Goal: Transaction & Acquisition: Purchase product/service

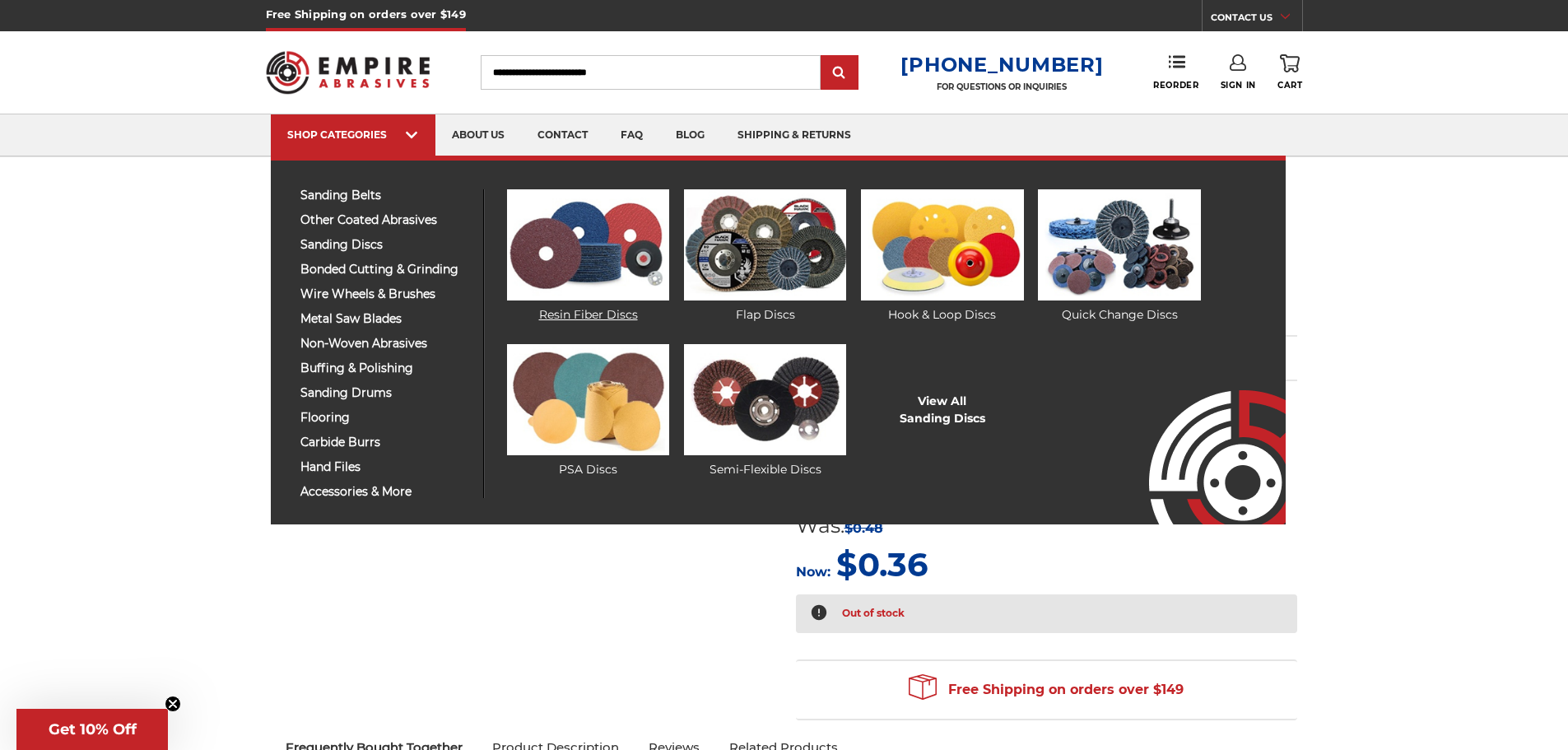
click at [590, 309] on link "Resin Fiber Discs" at bounding box center [588, 256] width 162 height 134
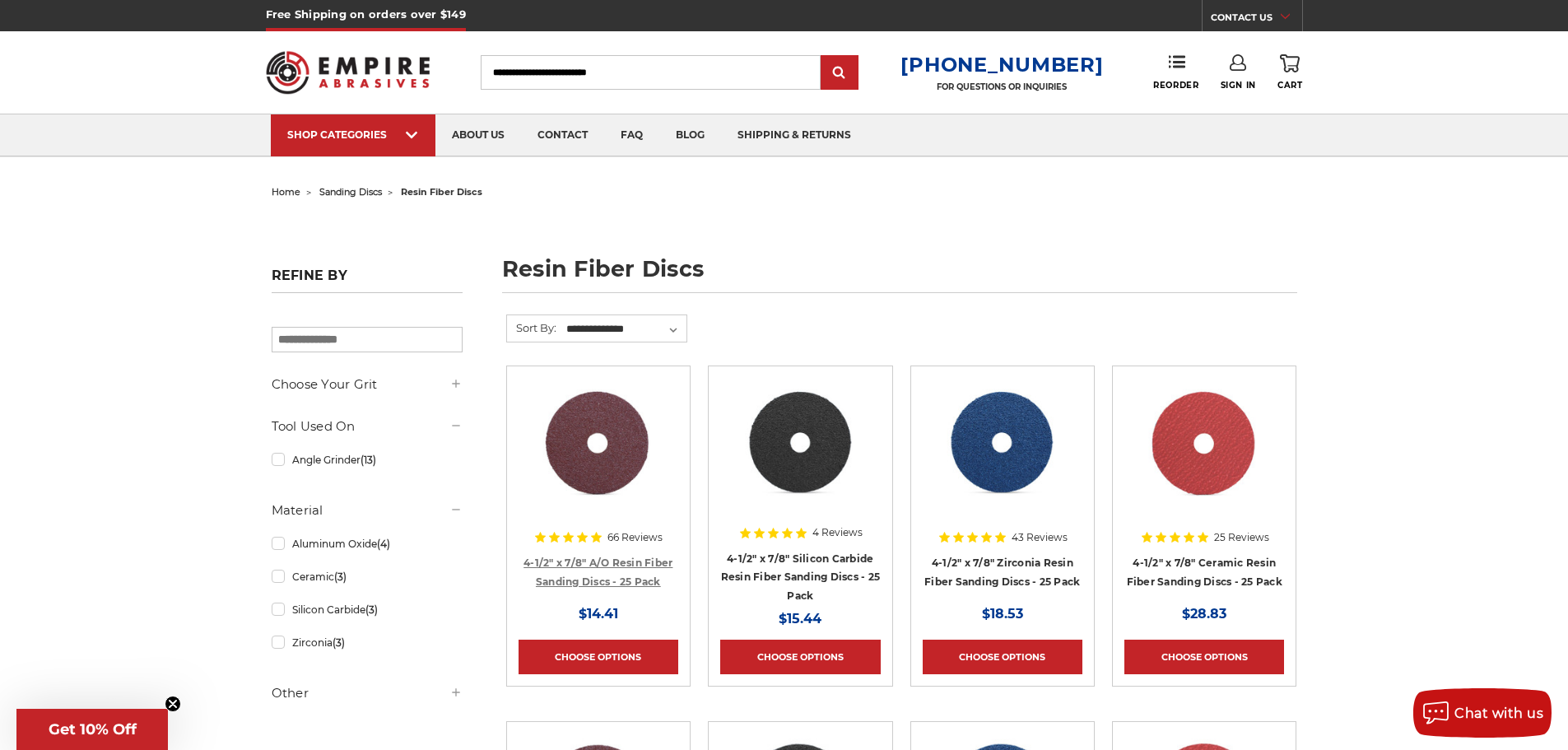
click at [605, 576] on link "4-1/2" x 7/8" A/O Resin Fiber Sanding Discs - 25 Pack" at bounding box center [598, 572] width 149 height 31
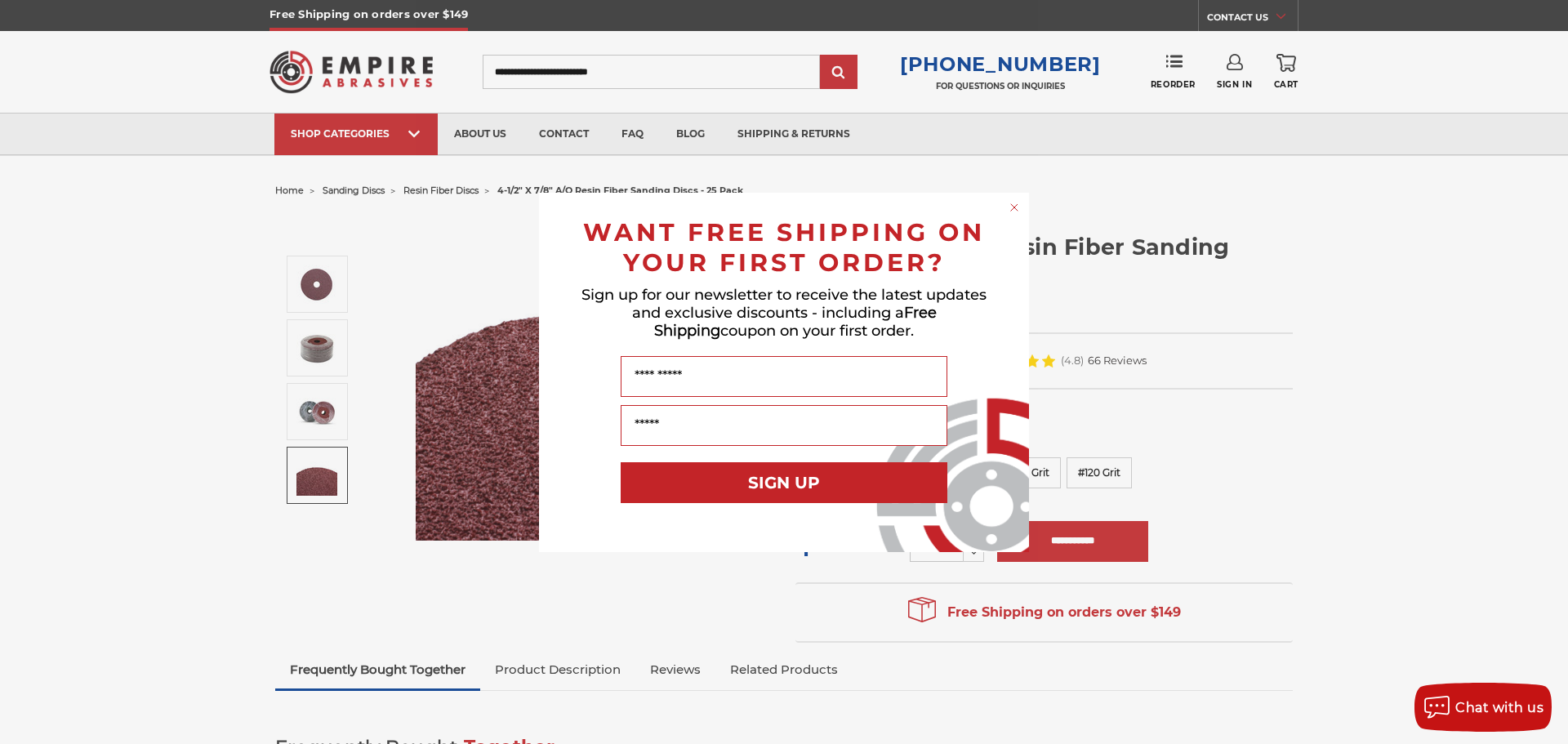
click at [1018, 208] on circle "Close dialog" at bounding box center [1014, 207] width 16 height 16
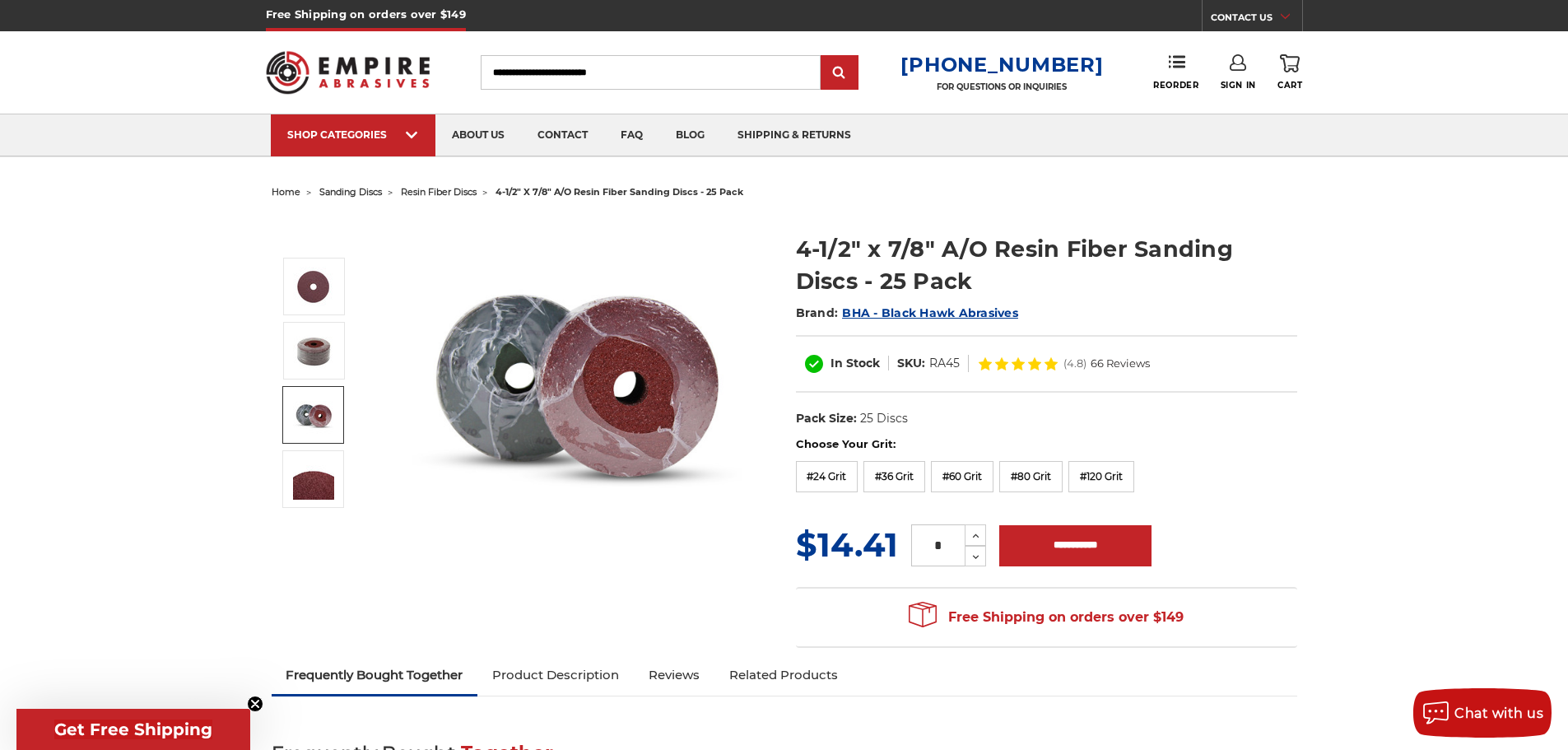
click at [316, 422] on img at bounding box center [313, 414] width 41 height 41
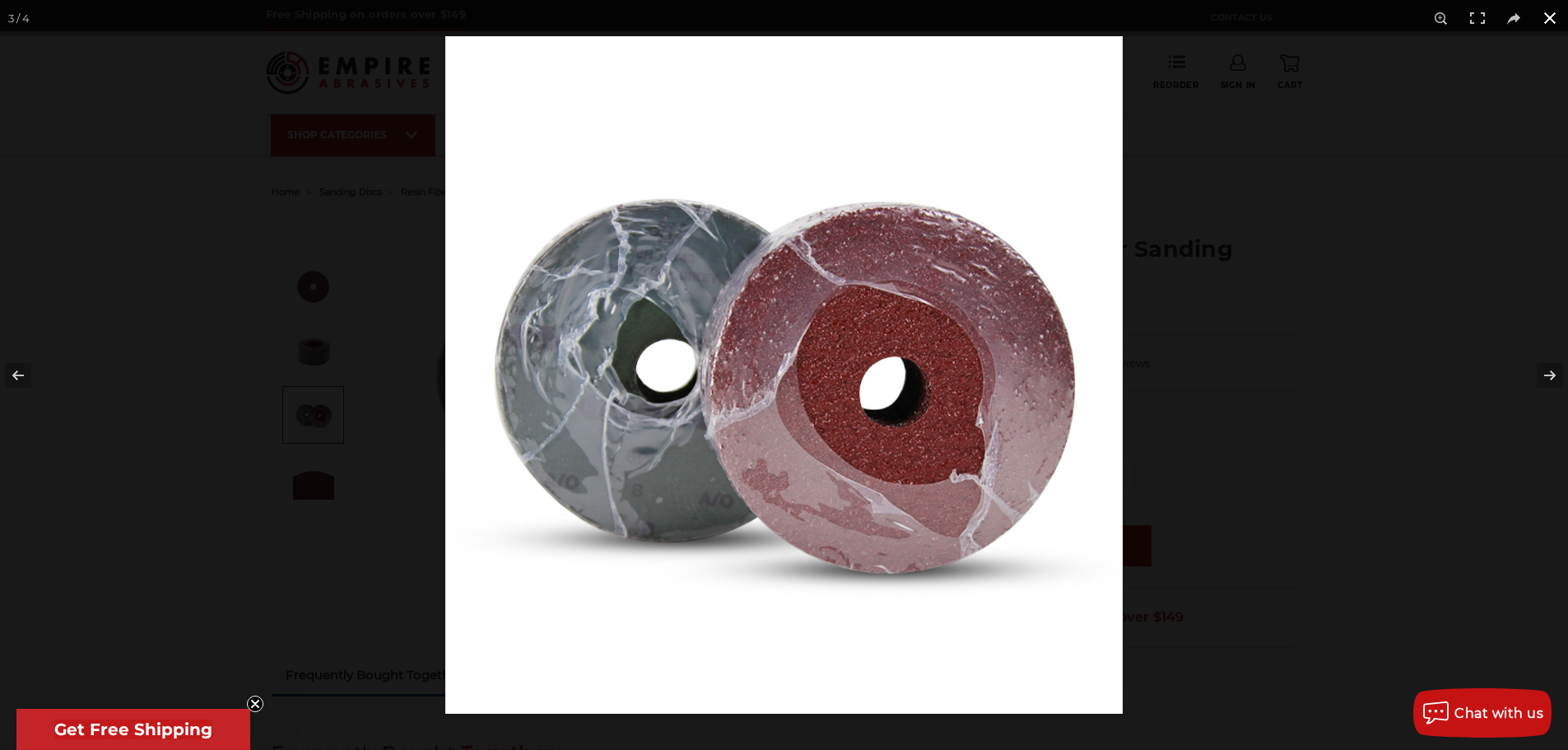
click at [1342, 221] on div at bounding box center [1229, 412] width 1568 height 750
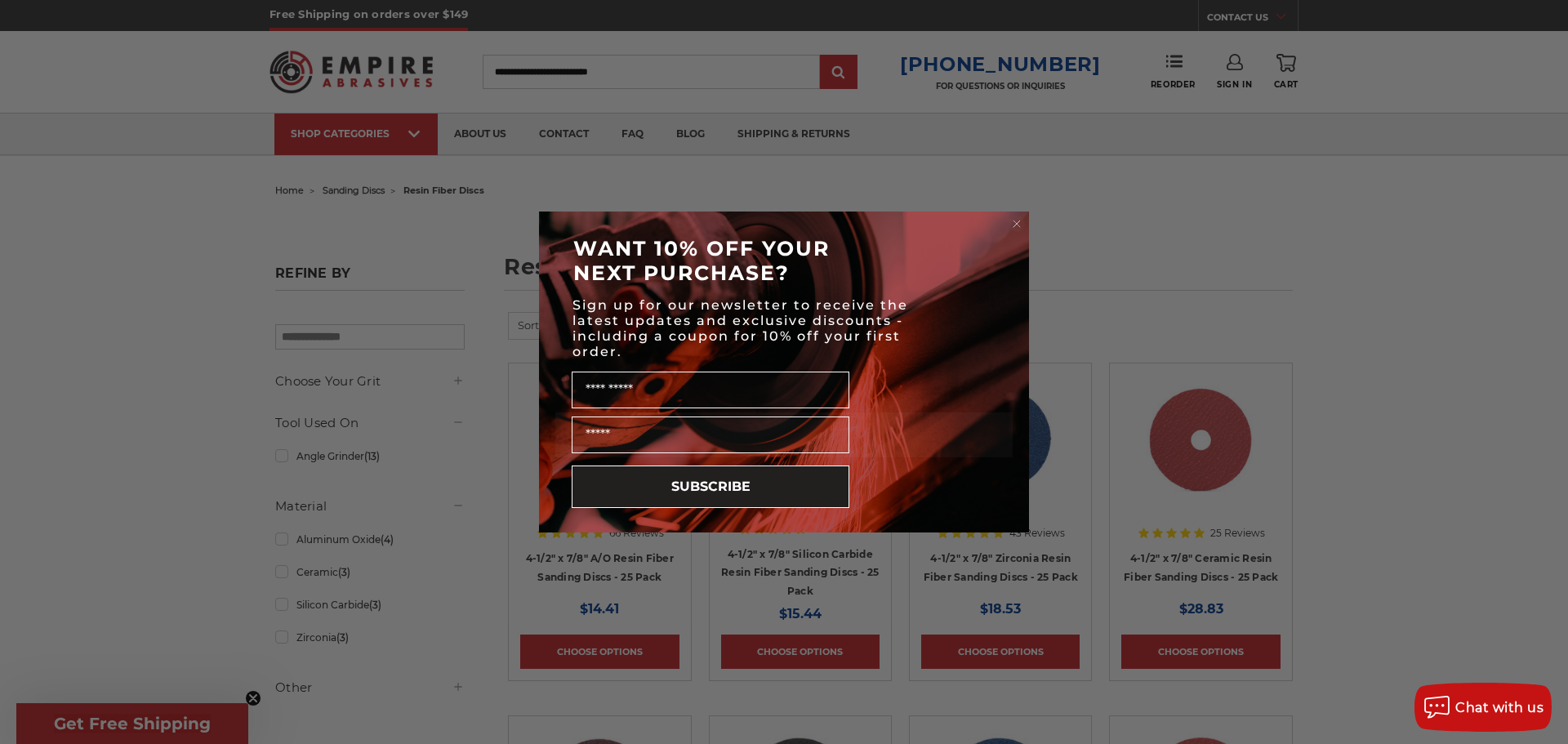
click at [1016, 224] on circle "Close dialog" at bounding box center [1017, 224] width 16 height 16
